Goal: Navigation & Orientation: Find specific page/section

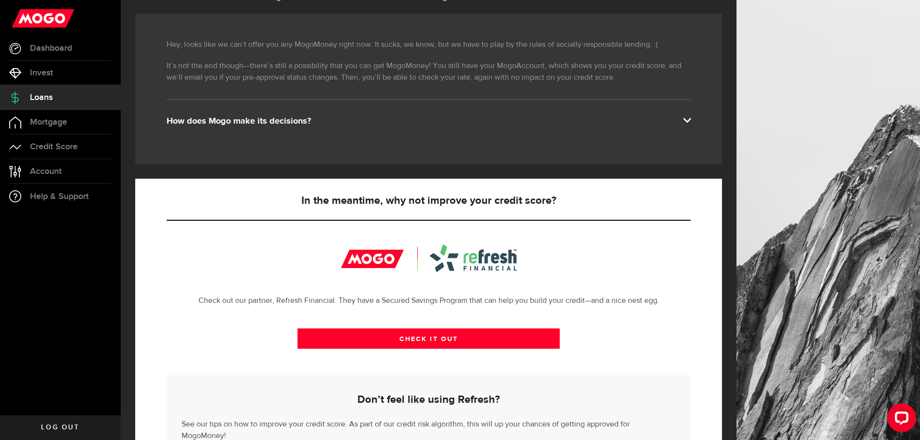
scroll to position [19, 0]
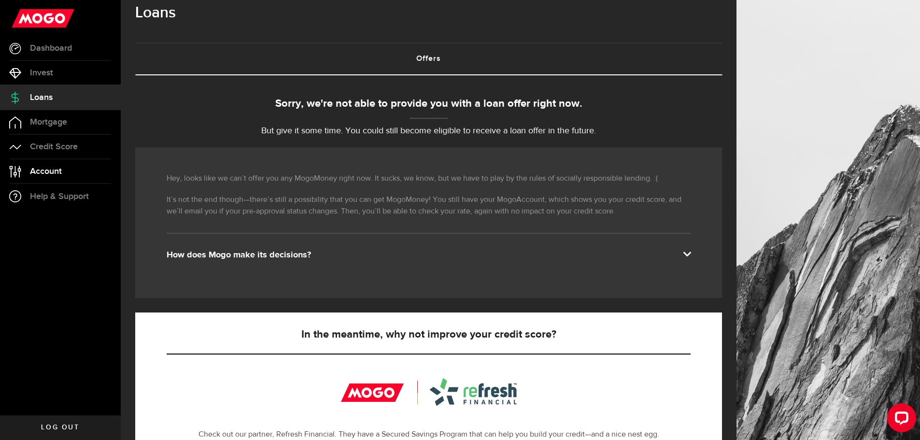
click at [63, 168] on link "Account Compte" at bounding box center [60, 171] width 121 height 24
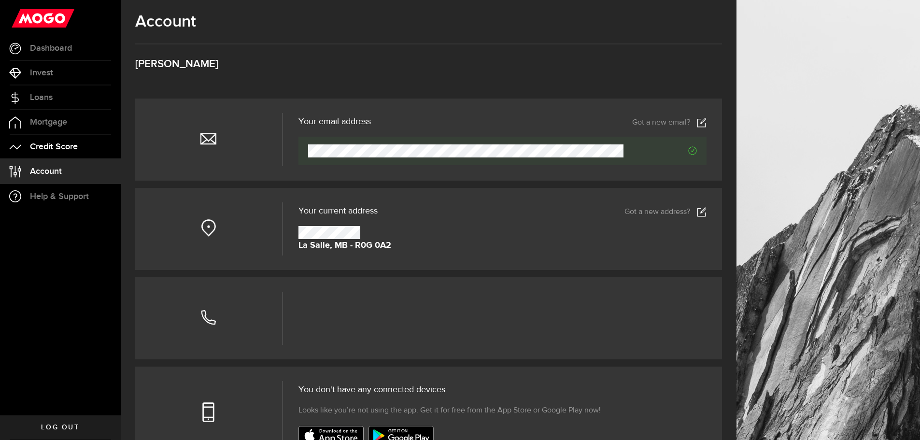
click at [46, 148] on span "Credit Score" at bounding box center [54, 146] width 48 height 9
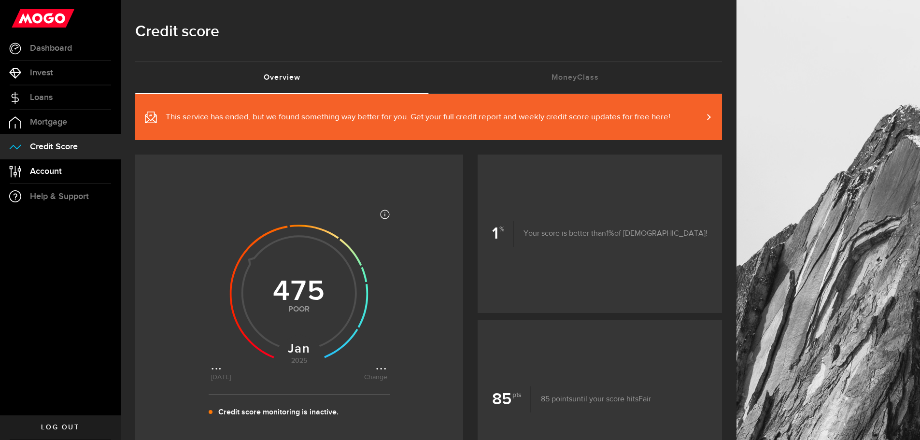
click at [62, 172] on span "Account" at bounding box center [46, 171] width 32 height 9
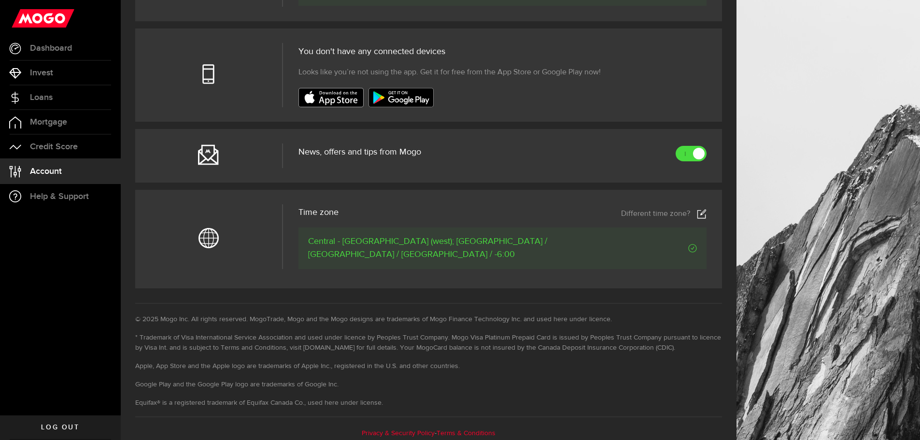
scroll to position [343, 0]
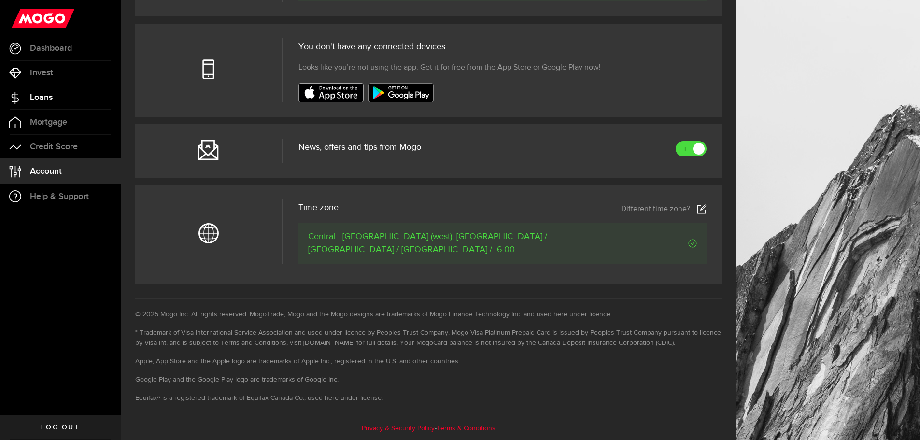
click at [47, 97] on span "Loans" at bounding box center [41, 97] width 23 height 9
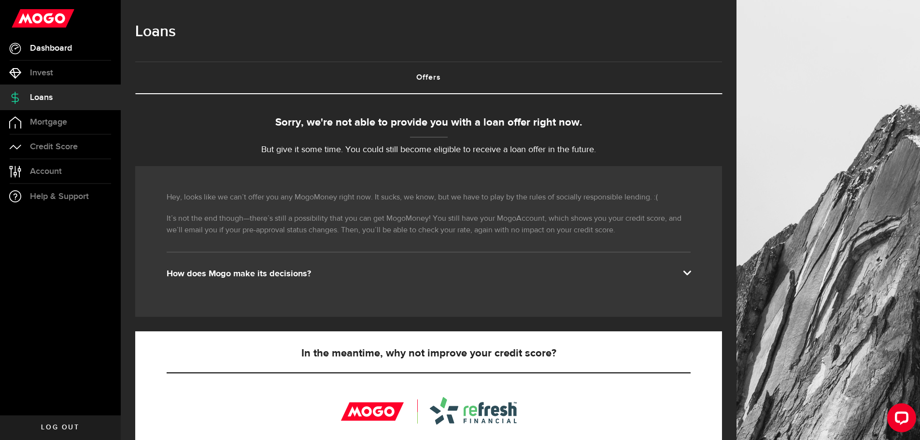
click at [45, 47] on span "Dashboard" at bounding box center [51, 48] width 42 height 9
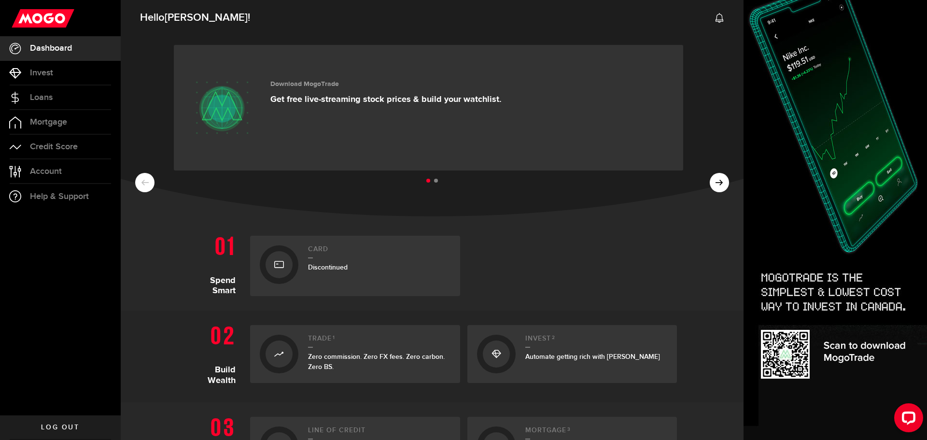
click at [69, 424] on span "Log out" at bounding box center [60, 427] width 38 height 7
